Goal: Information Seeking & Learning: Check status

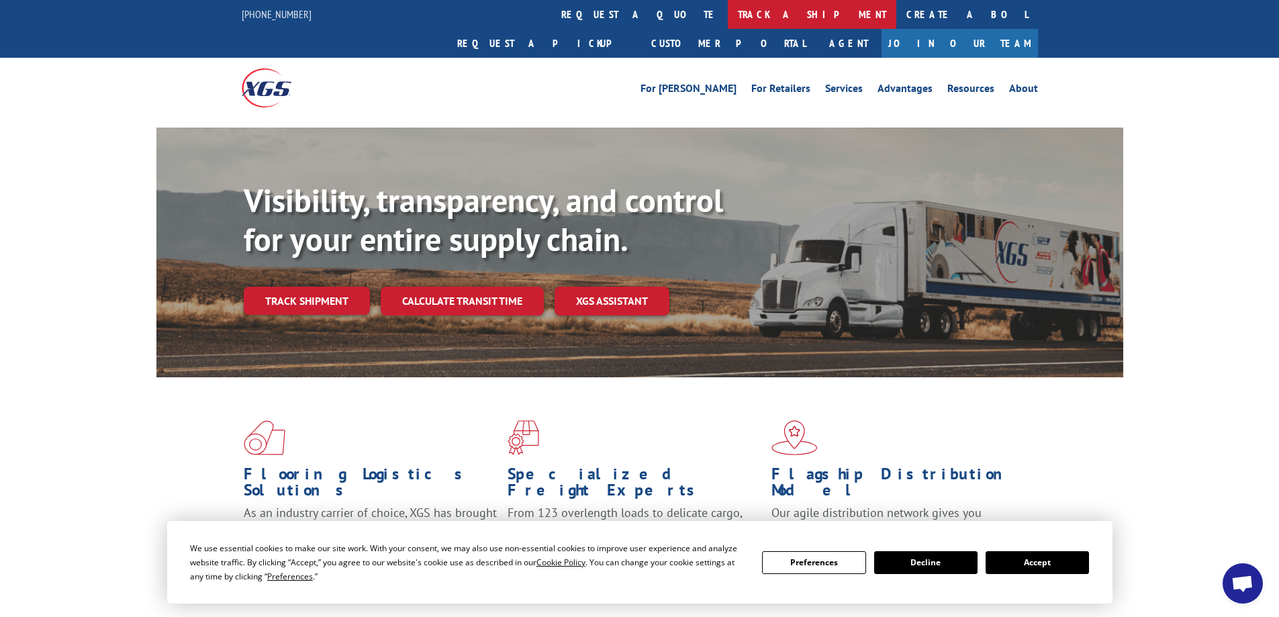
click at [728, 21] on link "track a shipment" at bounding box center [812, 14] width 169 height 29
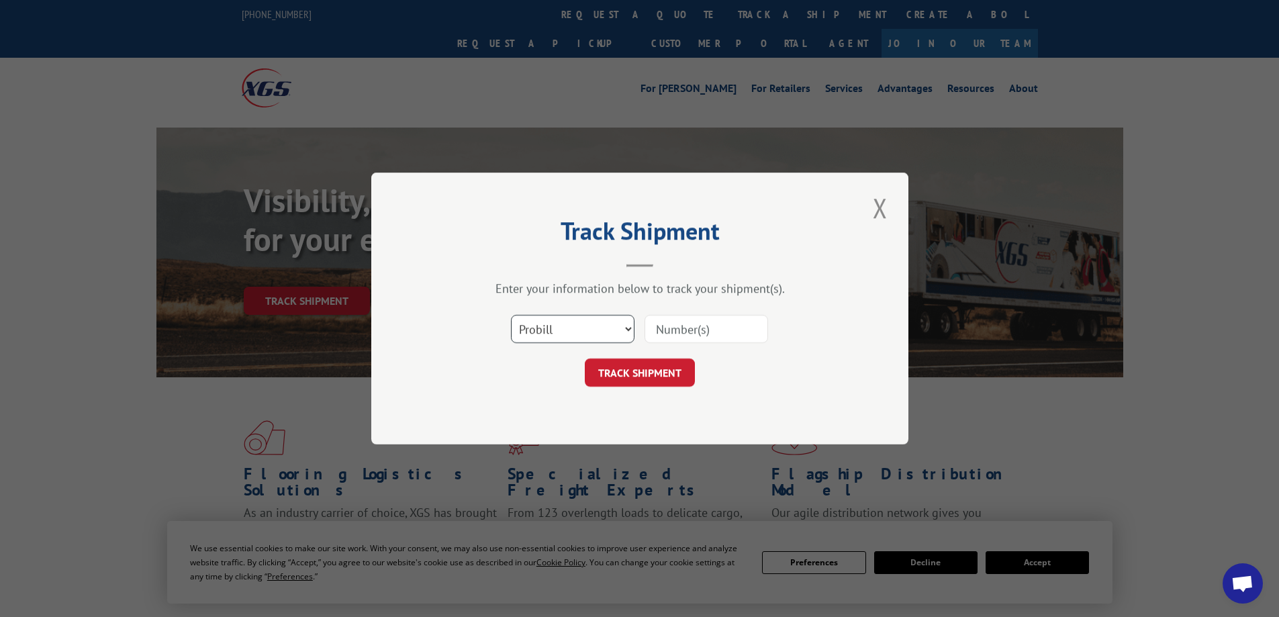
drag, startPoint x: 627, startPoint y: 328, endPoint x: 590, endPoint y: 340, distance: 39.5
click at [627, 329] on select "Select category... Probill BOL PO" at bounding box center [573, 329] width 124 height 28
select select "bol"
click at [511, 315] on select "Select category... Probill BOL PO" at bounding box center [573, 329] width 124 height 28
click at [673, 331] on input at bounding box center [707, 329] width 124 height 28
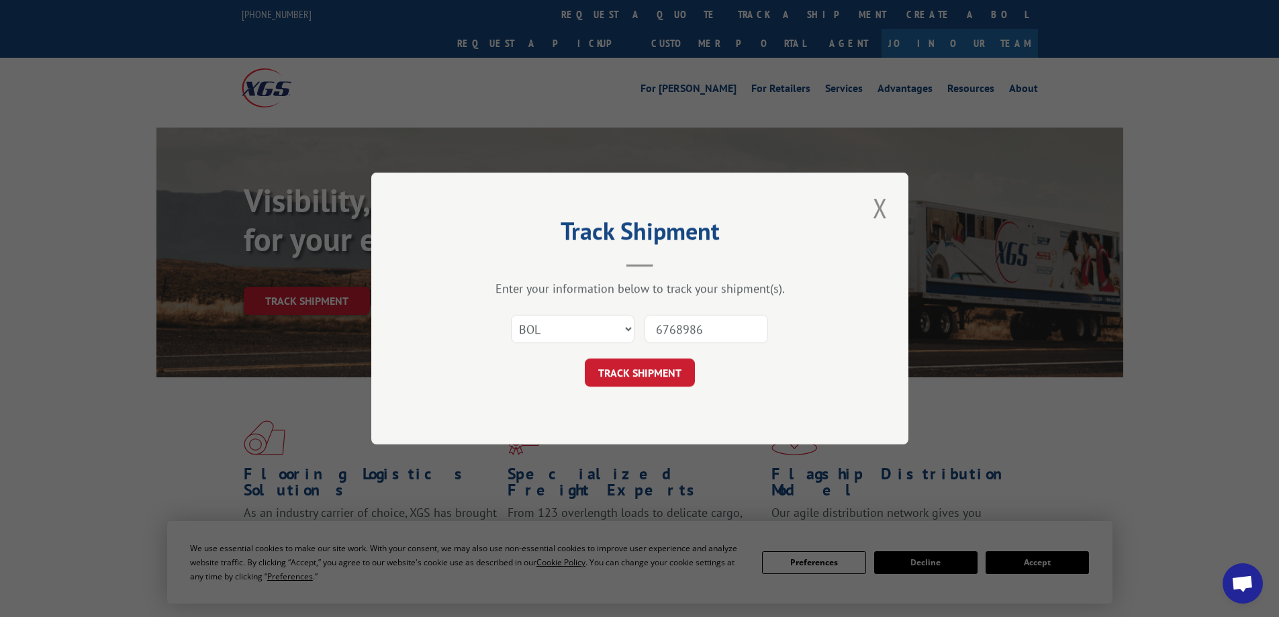
type input "6768986"
drag, startPoint x: 582, startPoint y: 371, endPoint x: 590, endPoint y: 370, distance: 8.8
click at [586, 371] on div "TRACK SHIPMENT" at bounding box center [640, 373] width 403 height 28
click at [627, 373] on button "TRACK SHIPMENT" at bounding box center [640, 373] width 110 height 28
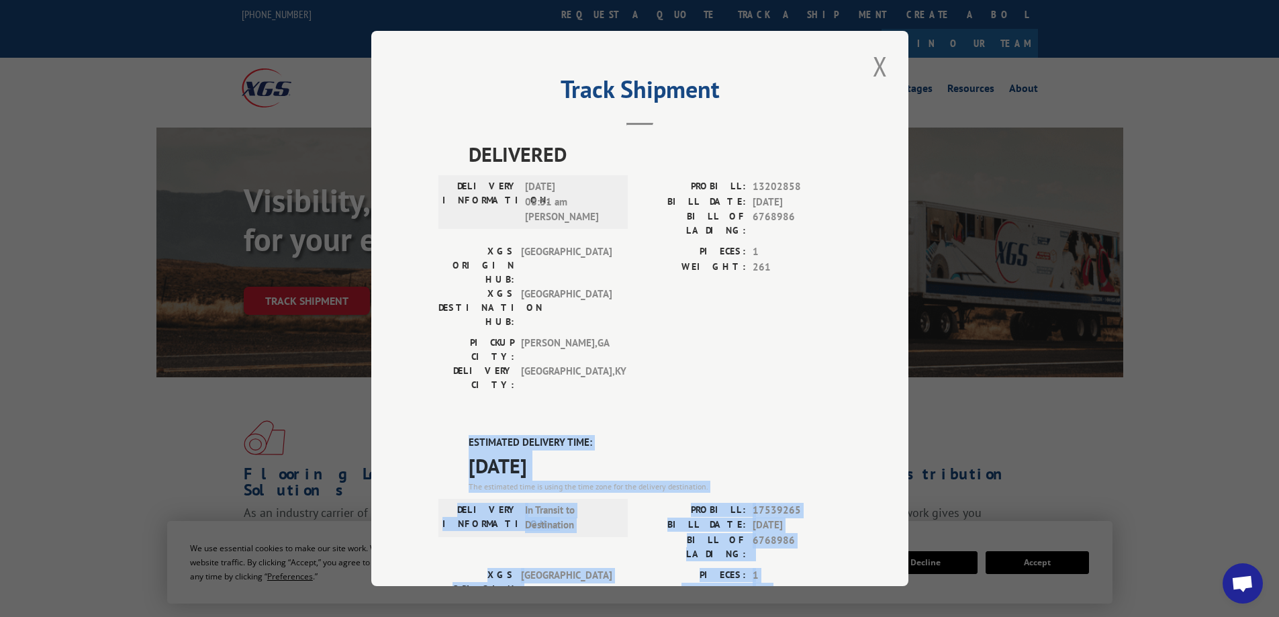
drag, startPoint x: 581, startPoint y: 551, endPoint x: 441, endPoint y: 386, distance: 216.3
click at [420, 355] on div "Track Shipment DELIVERED DELIVERY INFORMATION: [DATE] 08:31 am [PERSON_NAME]: 1…" at bounding box center [639, 308] width 537 height 555
click at [877, 67] on button "Close modal" at bounding box center [880, 66] width 23 height 37
